Goal: Obtain resource: Download file/media

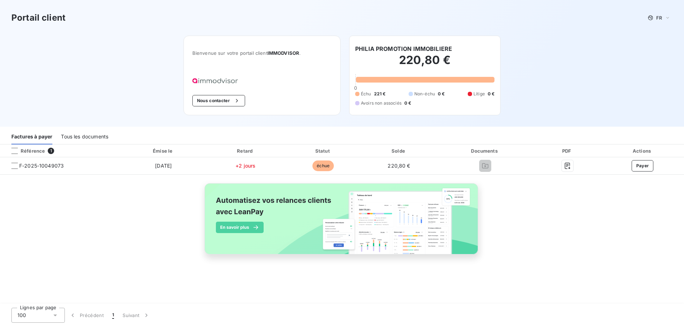
click at [34, 151] on div "Référence" at bounding box center [25, 151] width 39 height 6
click at [90, 138] on div "Tous les documents" at bounding box center [84, 137] width 47 height 15
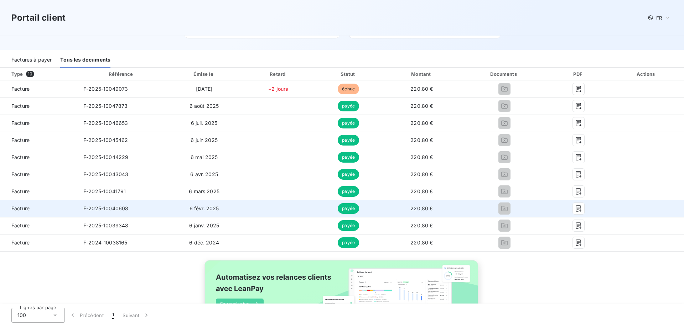
scroll to position [107, 0]
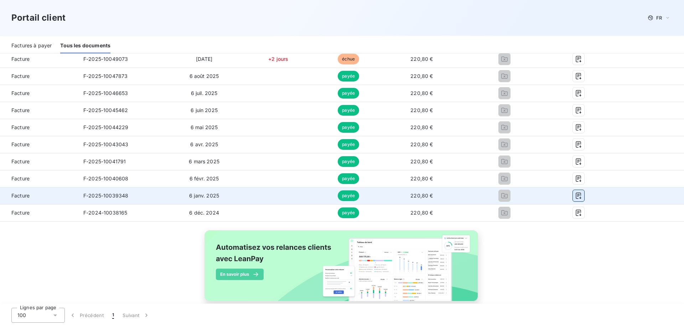
click at [575, 194] on icon "button" at bounding box center [578, 195] width 7 height 7
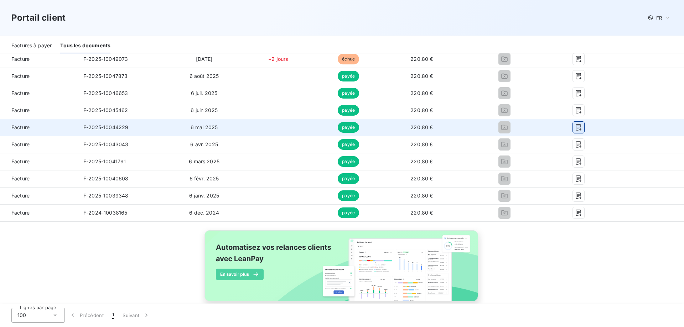
click at [575, 126] on icon "button" at bounding box center [578, 127] width 7 height 7
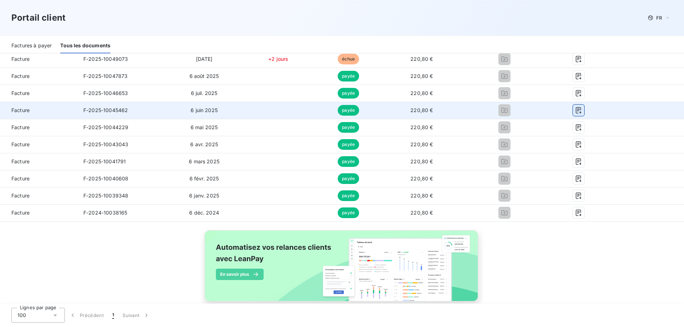
click at [575, 107] on icon "button" at bounding box center [578, 110] width 7 height 7
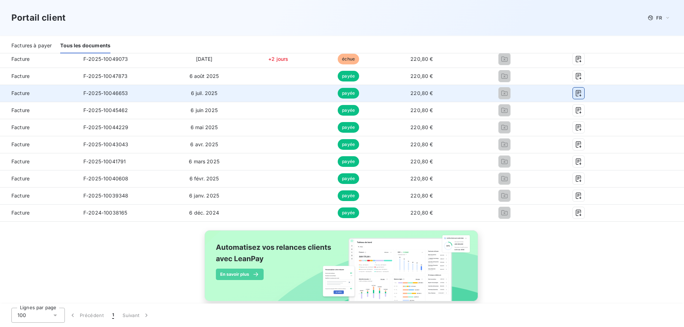
click at [576, 92] on icon "button" at bounding box center [578, 93] width 5 height 6
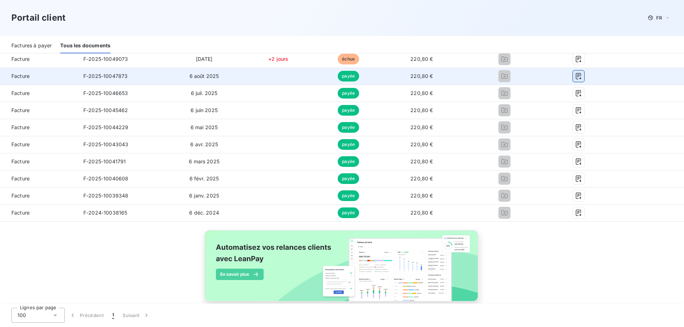
click at [575, 74] on icon "button" at bounding box center [578, 76] width 7 height 7
